Goal: Information Seeking & Learning: Learn about a topic

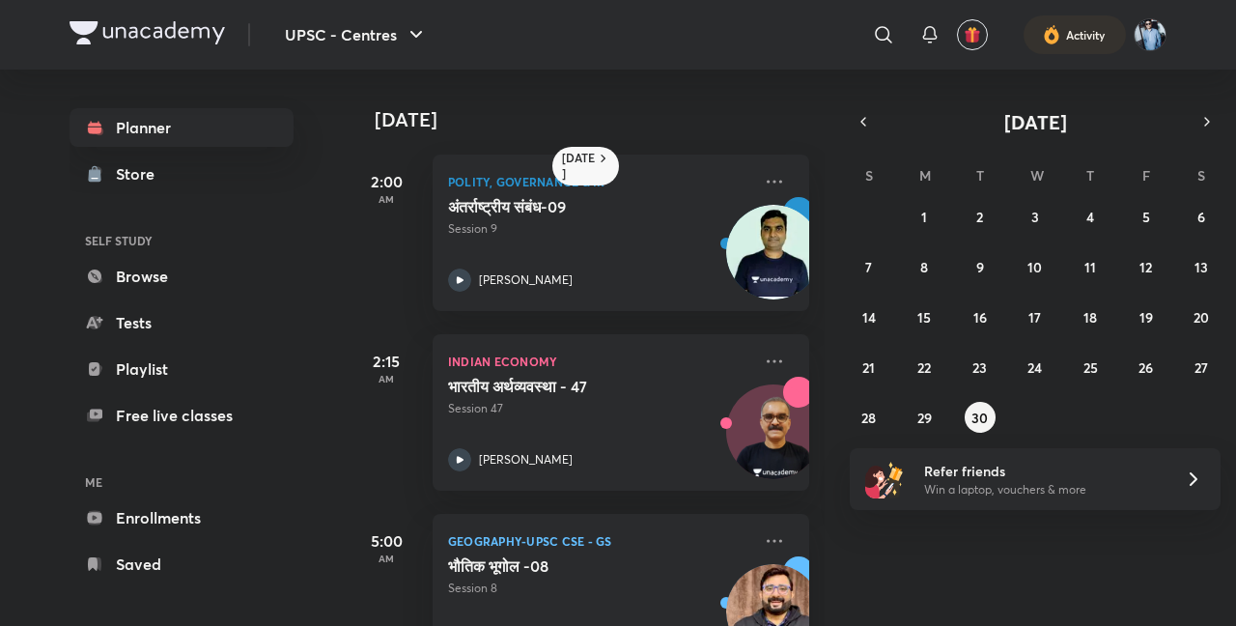
scroll to position [256, 0]
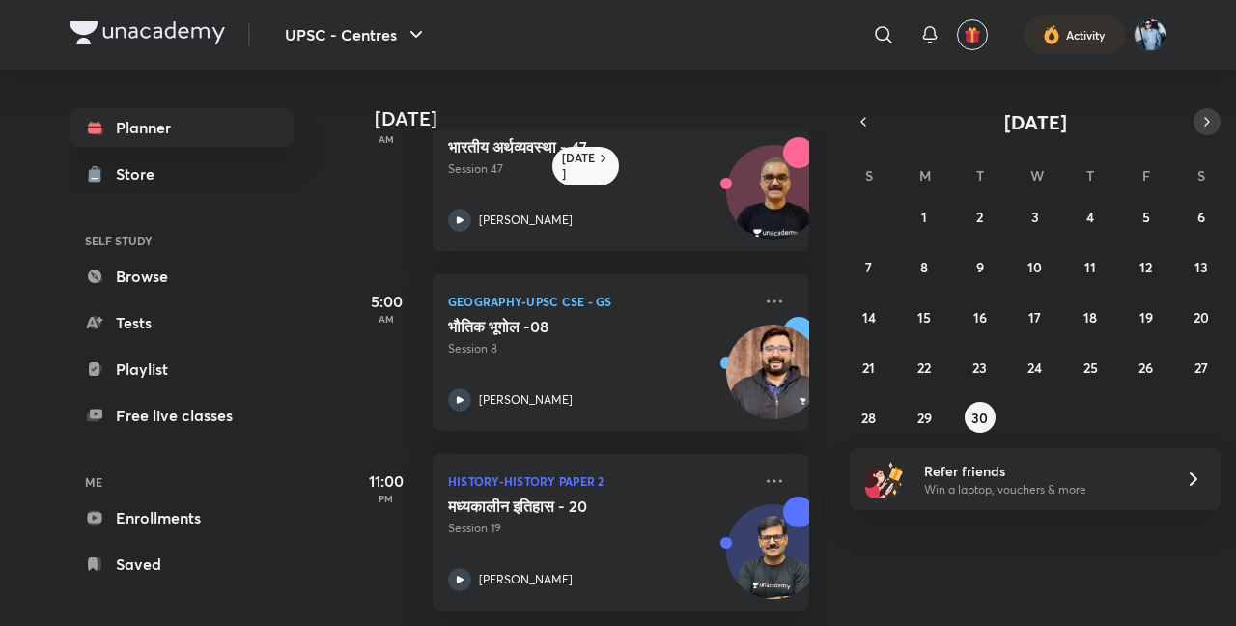
click at [1203, 113] on icon "button" at bounding box center [1206, 121] width 15 height 17
click at [1097, 215] on button "2" at bounding box center [1090, 216] width 31 height 31
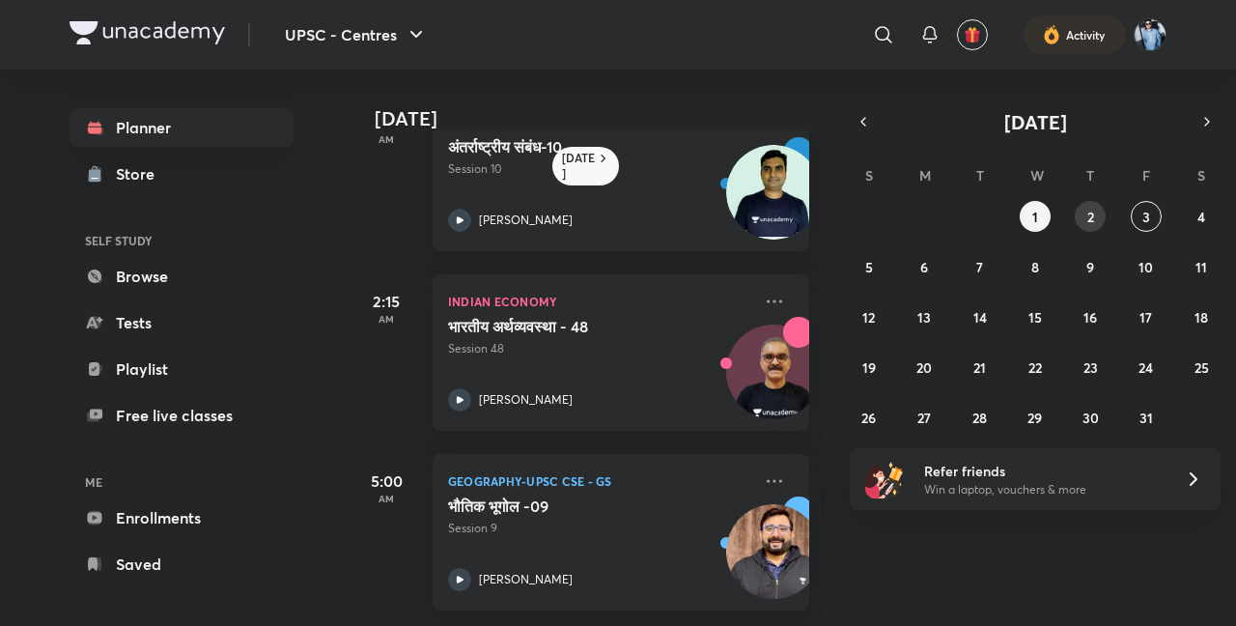
scroll to position [76, 0]
click at [1153, 212] on button "3" at bounding box center [1146, 216] width 31 height 31
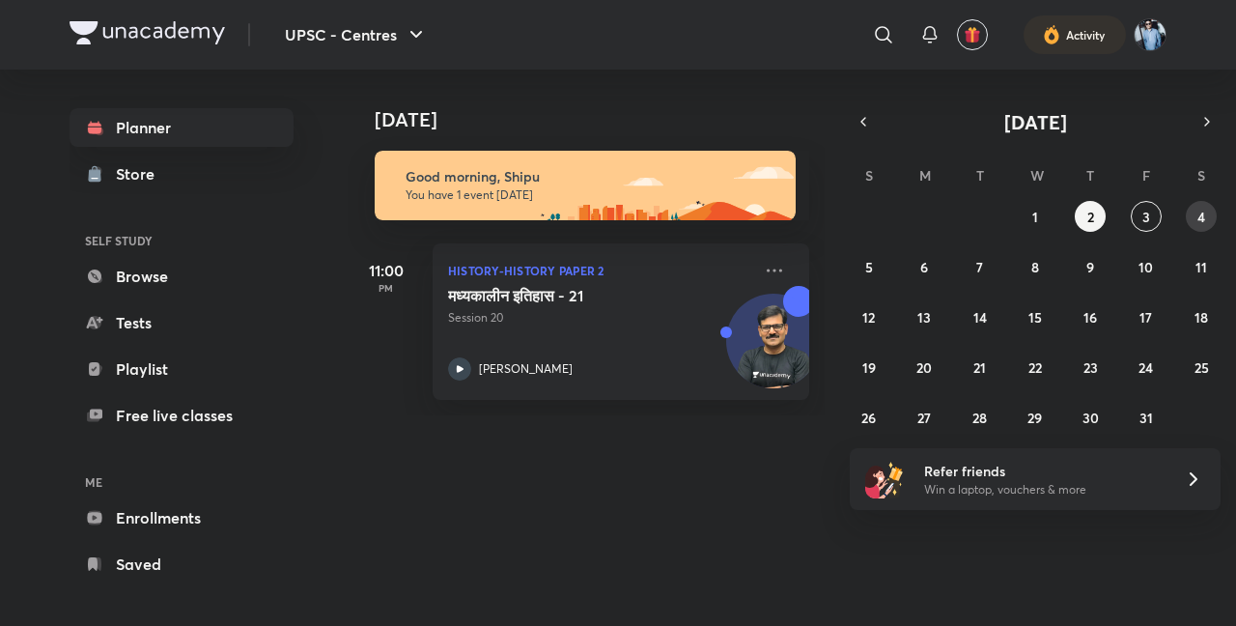
click at [1208, 211] on button "4" at bounding box center [1201, 216] width 31 height 31
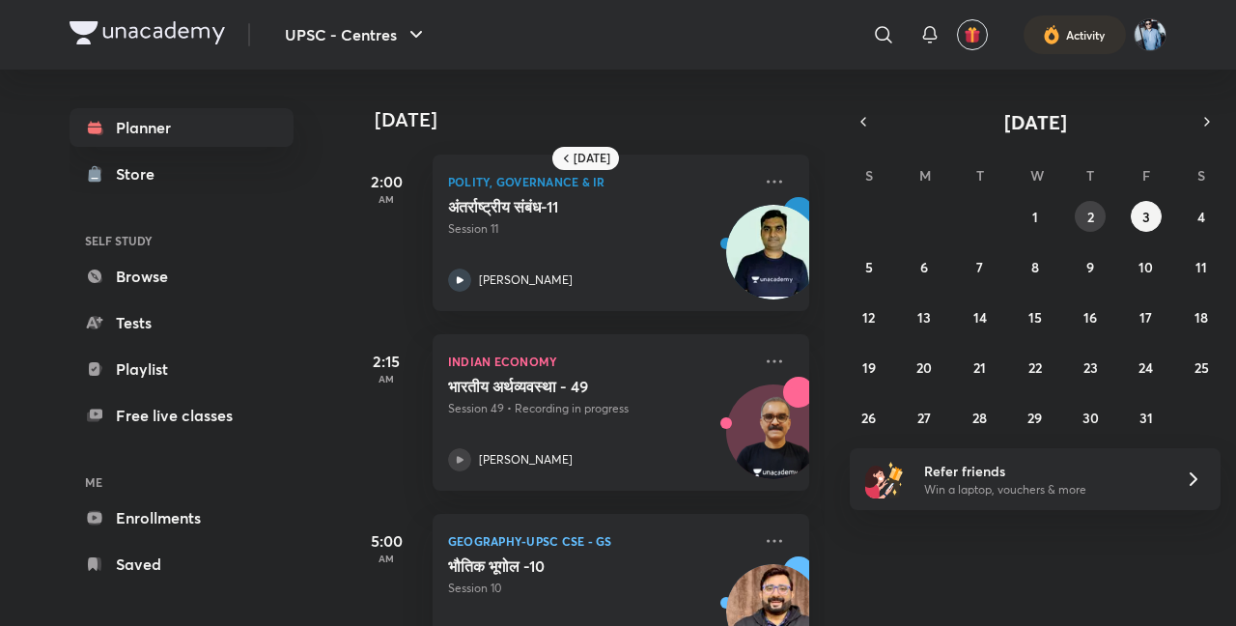
click at [1090, 208] on abbr "2" at bounding box center [1090, 217] width 7 height 18
click at [747, 240] on img at bounding box center [773, 252] width 95 height 95
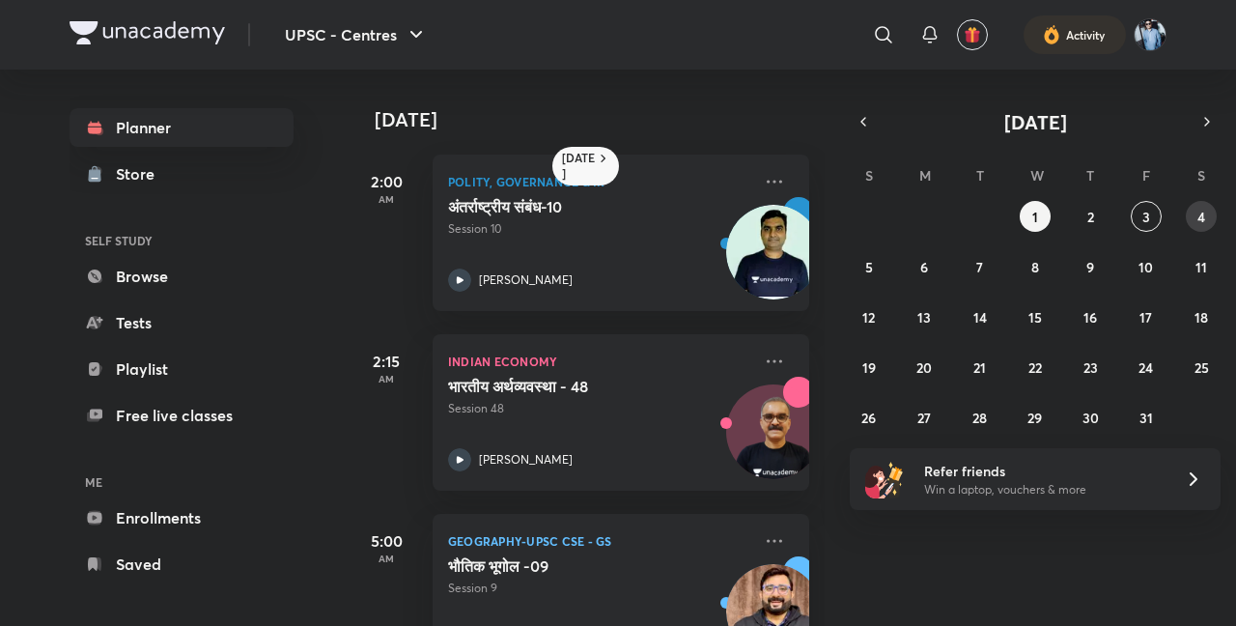
click at [1201, 211] on abbr "4" at bounding box center [1202, 217] width 8 height 18
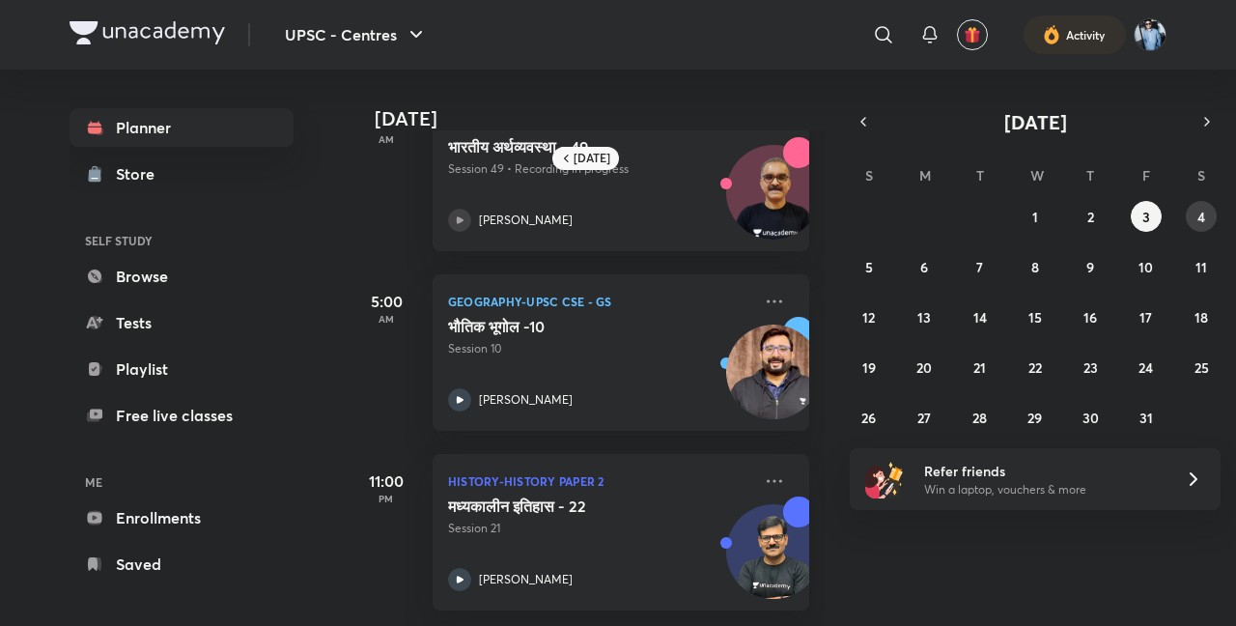
scroll to position [256, 0]
click at [760, 361] on img at bounding box center [773, 371] width 95 height 95
